Goal: Information Seeking & Learning: Find specific fact

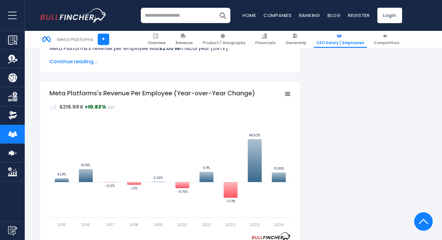
scroll to position [376, 0]
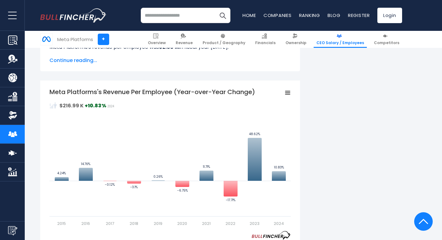
click at [150, 83] on div "Meta Platforms's Revenue Per Employee (Year-over-Year Change) Created with High…" at bounding box center [170, 193] width 260 height 224
click at [146, 93] on tspan "Meta Platforms's Revenue Per Employee (Year-over-Year Change)" at bounding box center [151, 92] width 205 height 9
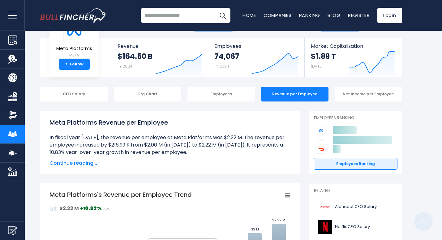
scroll to position [0, 0]
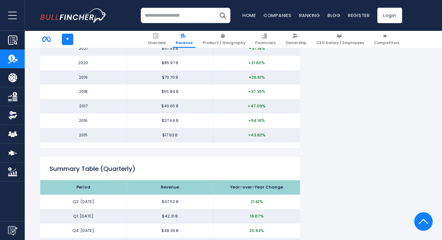
scroll to position [689, 0]
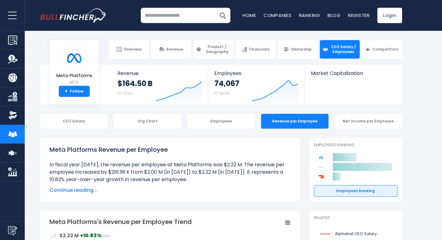
click at [105, 184] on div "Meta Platforms Revenue per Employee In fiscal year 2024, the revenue per employ…" at bounding box center [169, 169] width 241 height 49
copy body "Overview Revenue Product / Geography Revenue Breakdown by Product & Services Re…"
